Goal: Task Accomplishment & Management: Use online tool/utility

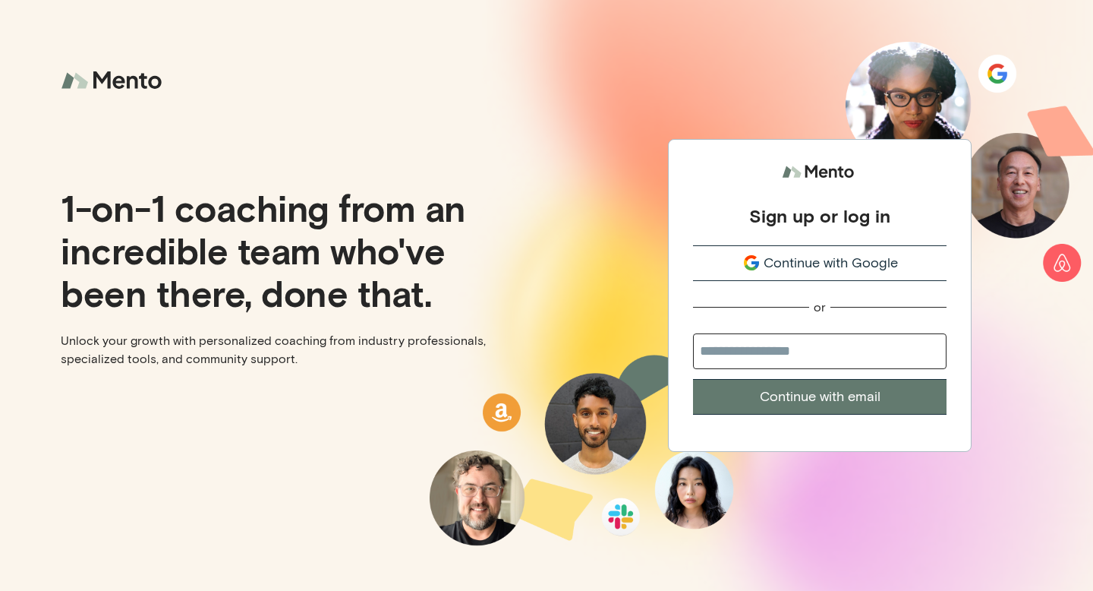
click at [980, 219] on div "Sign up or log in Continue with Google or Continue with email" at bounding box center [819, 295] width 546 height 591
click at [842, 250] on button "Continue with Google" at bounding box center [820, 263] width 254 height 36
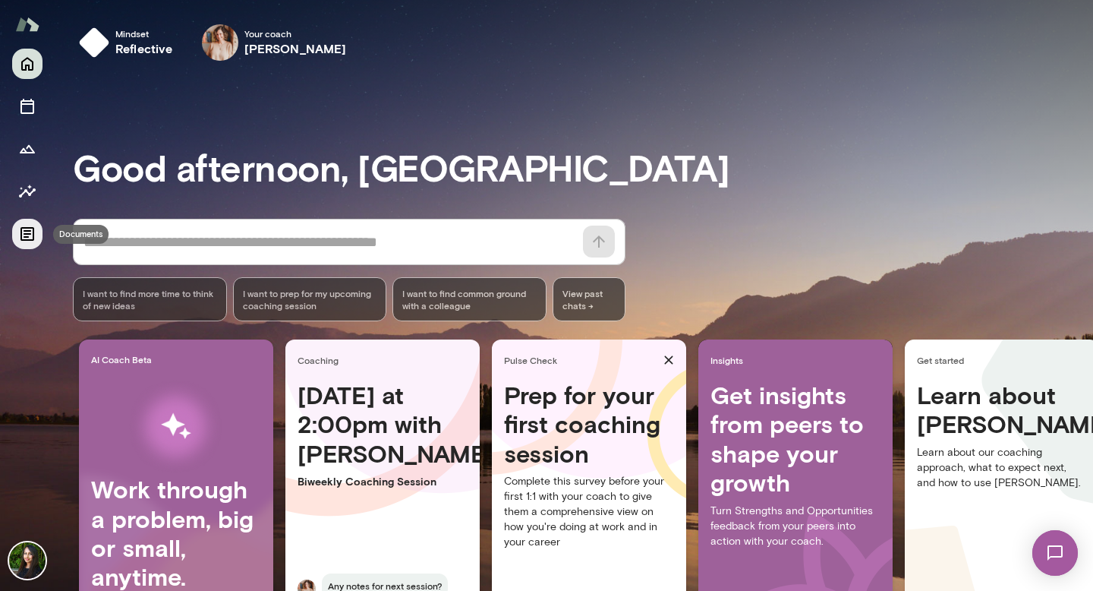
click at [26, 232] on icon "Documents" at bounding box center [27, 234] width 18 height 18
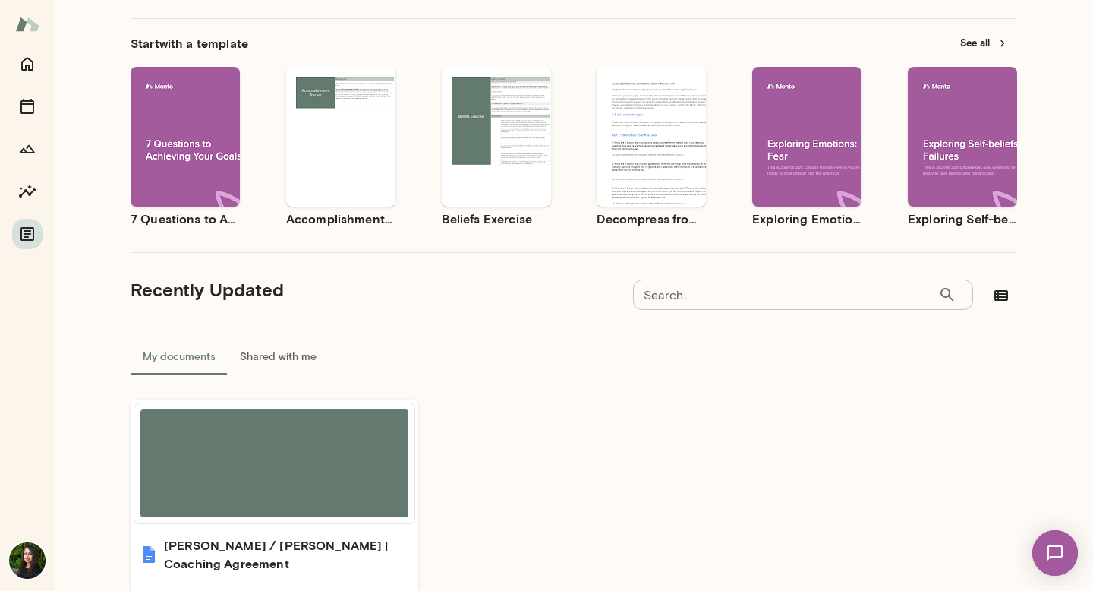
scroll to position [173, 0]
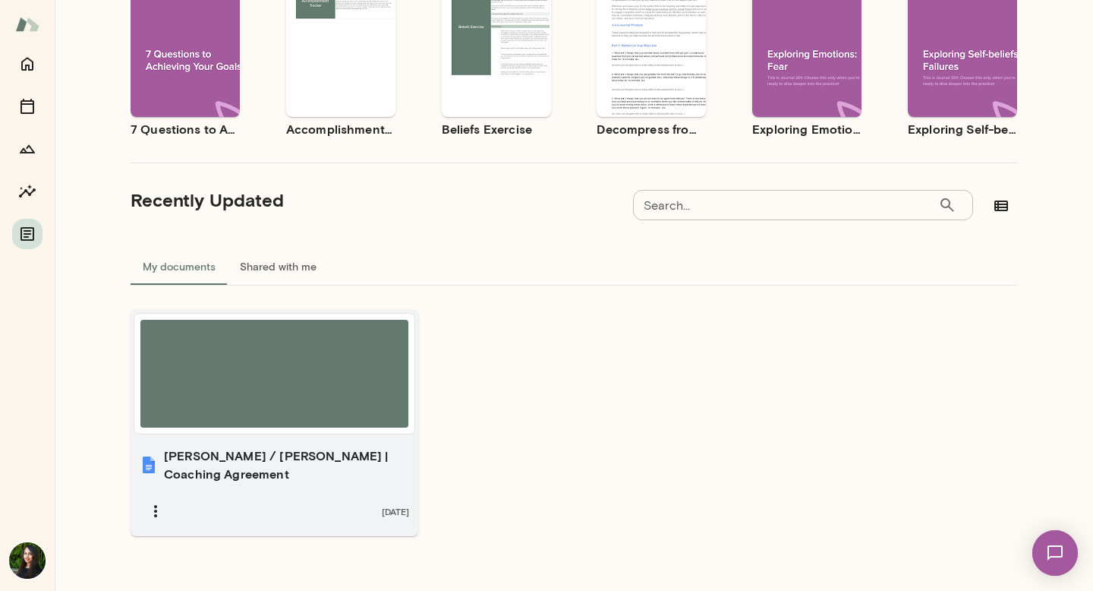
click at [317, 370] on div at bounding box center [274, 374] width 268 height 108
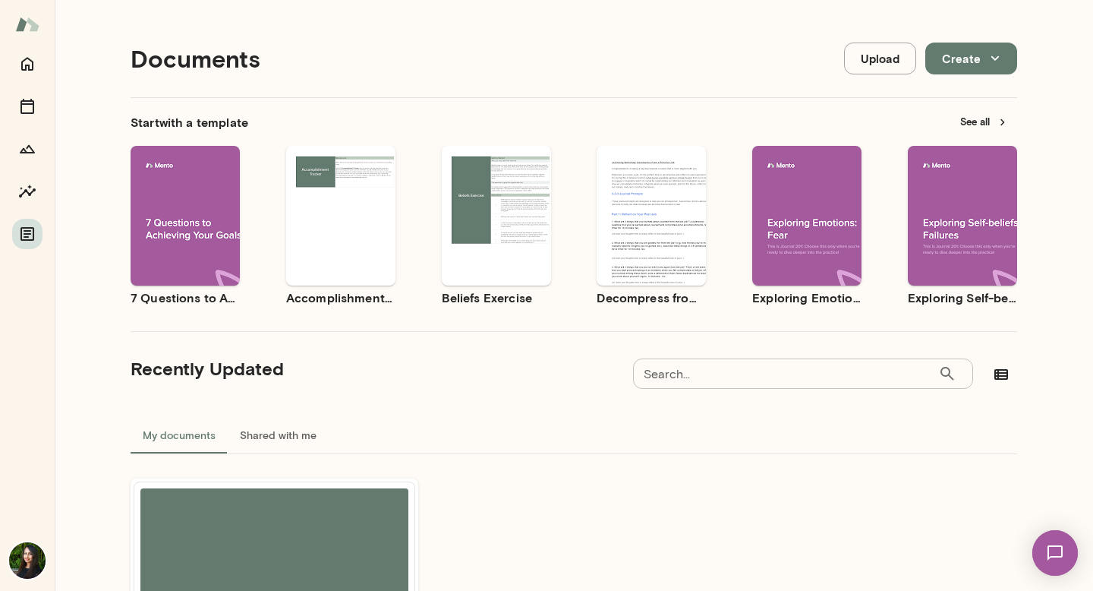
scroll to position [0, 0]
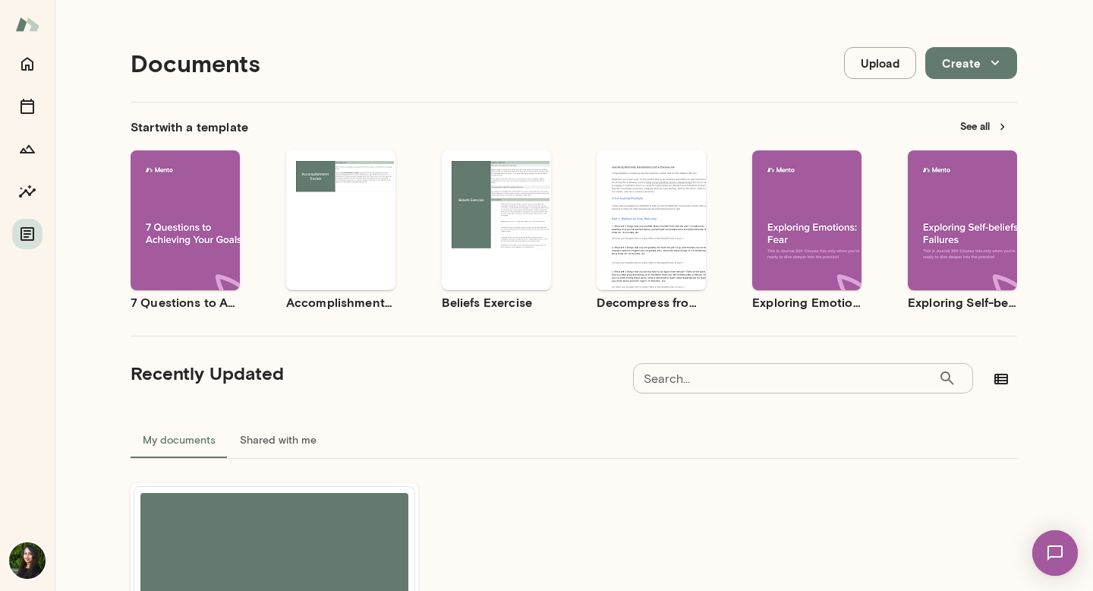
click at [613, 279] on div "Use template Preview" at bounding box center [651, 220] width 109 height 140
click at [300, 441] on button "Shared with me" at bounding box center [278, 439] width 101 height 36
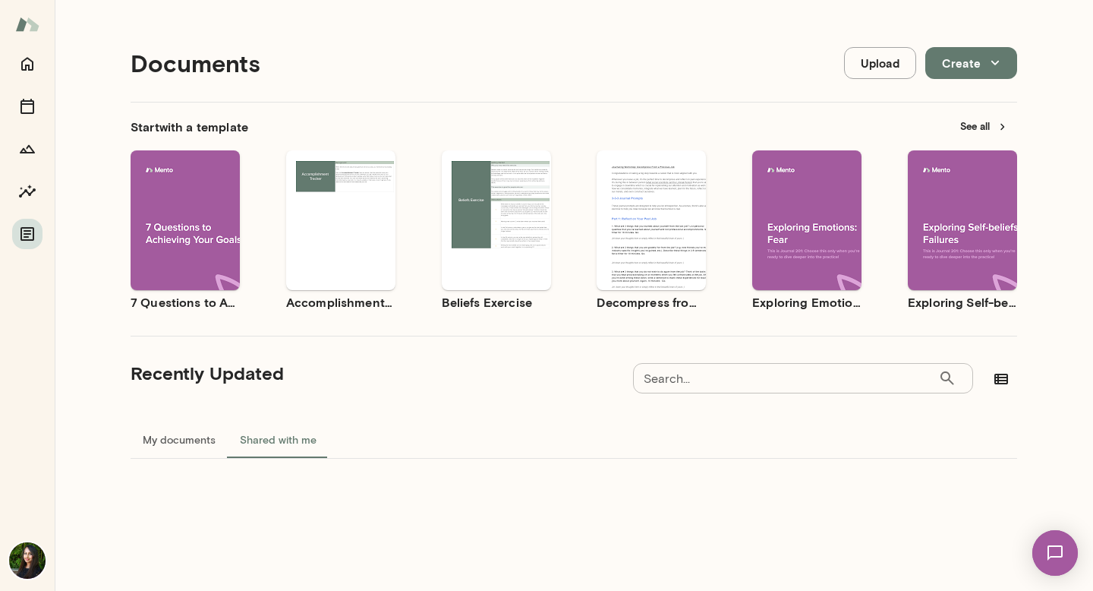
scroll to position [12, 0]
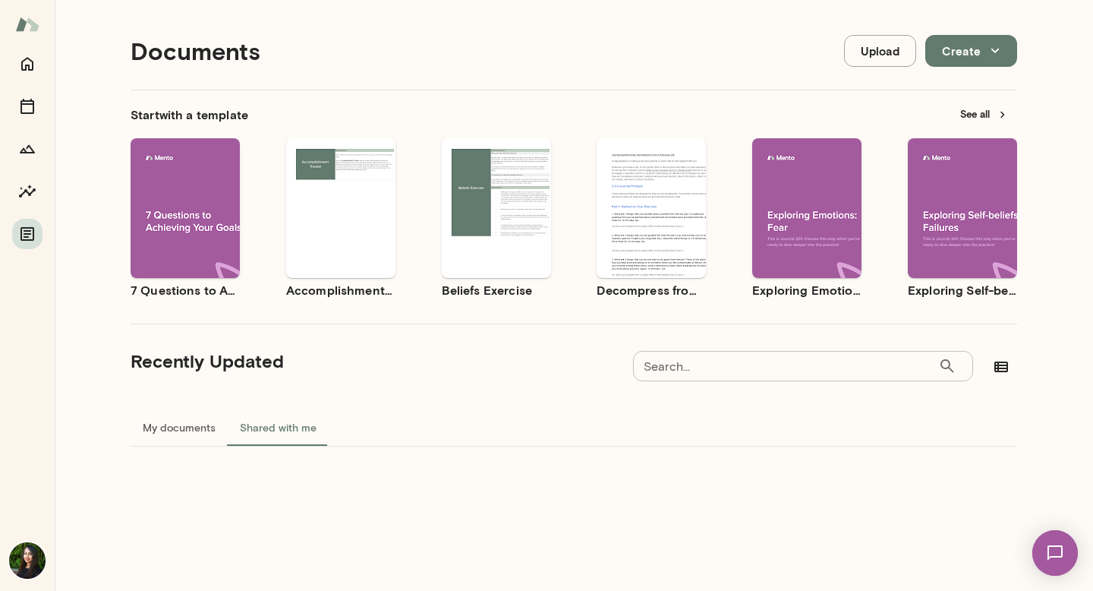
click at [206, 421] on button "My documents" at bounding box center [179, 427] width 97 height 36
